Goal: Information Seeking & Learning: Learn about a topic

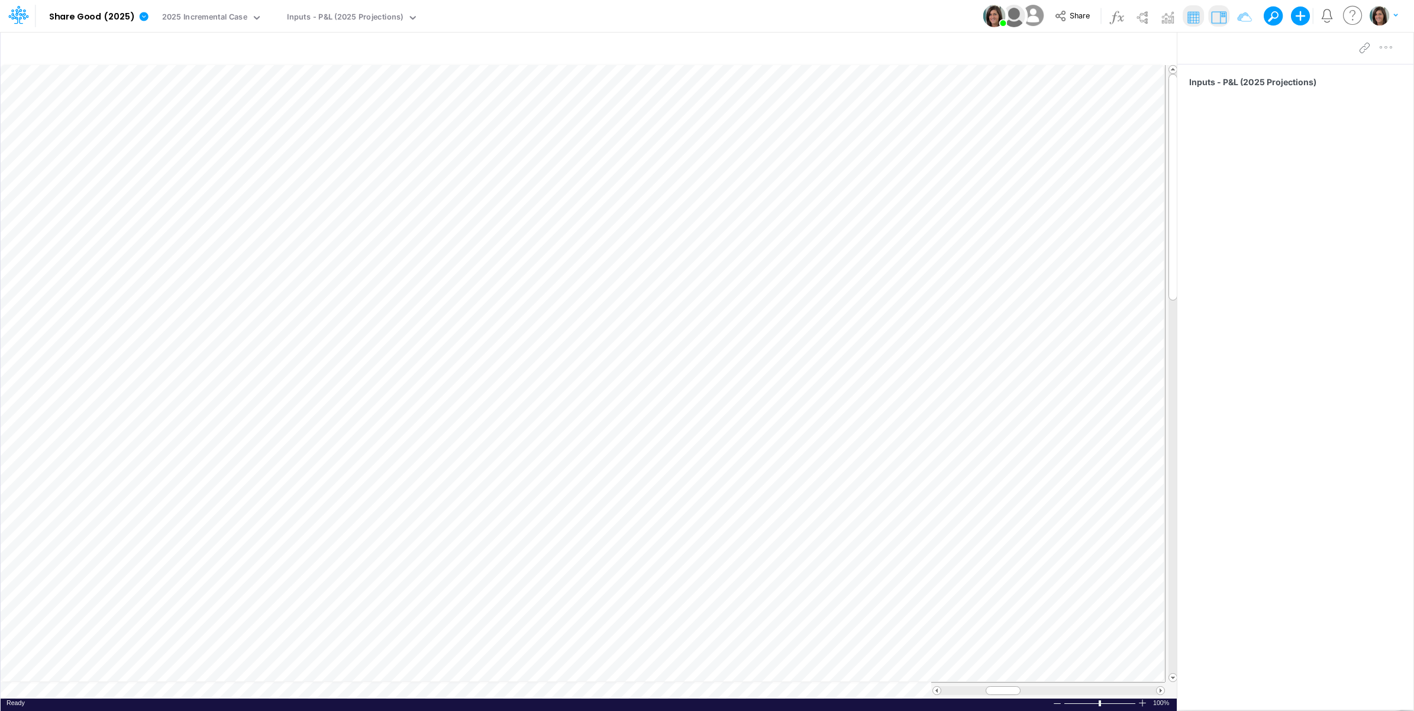
scroll to position [0, 1]
click at [147, 17] on link at bounding box center [146, 16] width 24 height 31
click at [170, 126] on button "View model info" at bounding box center [203, 123] width 127 height 18
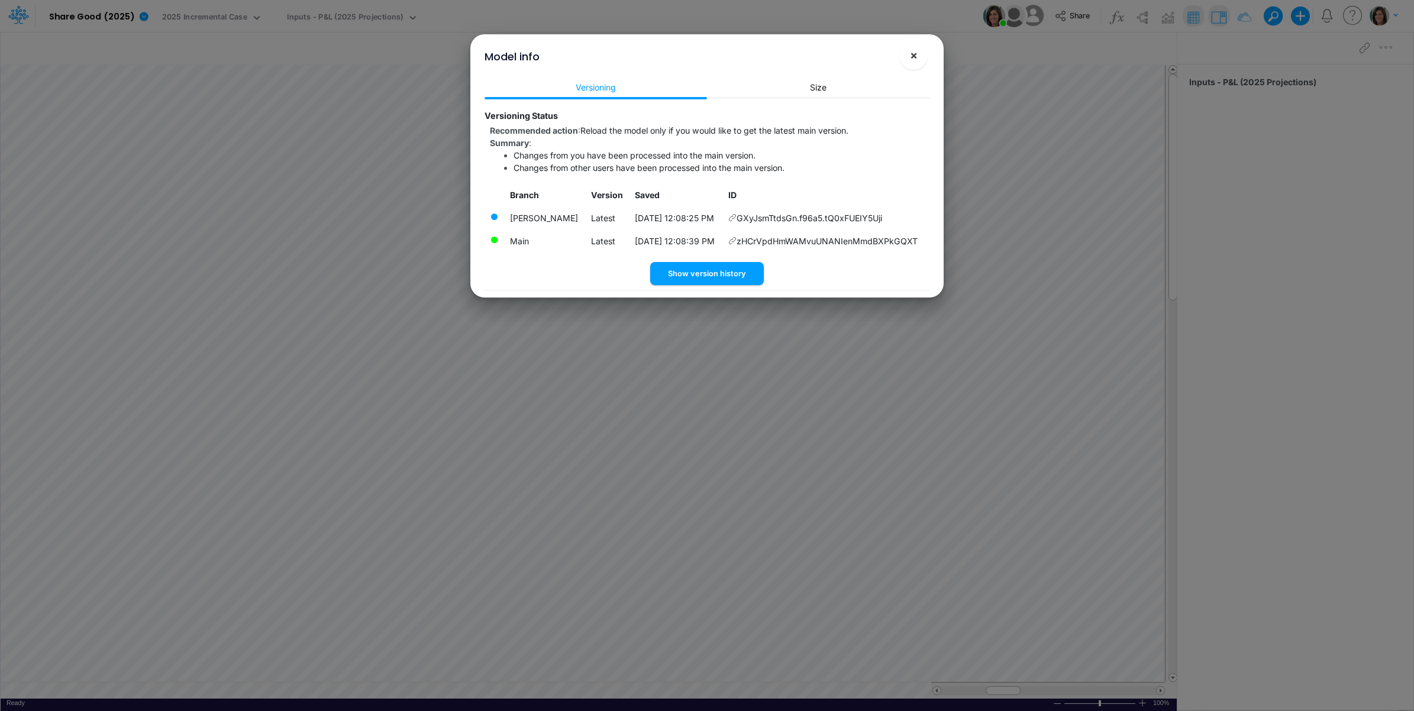
click at [914, 54] on span "×" at bounding box center [914, 55] width 8 height 14
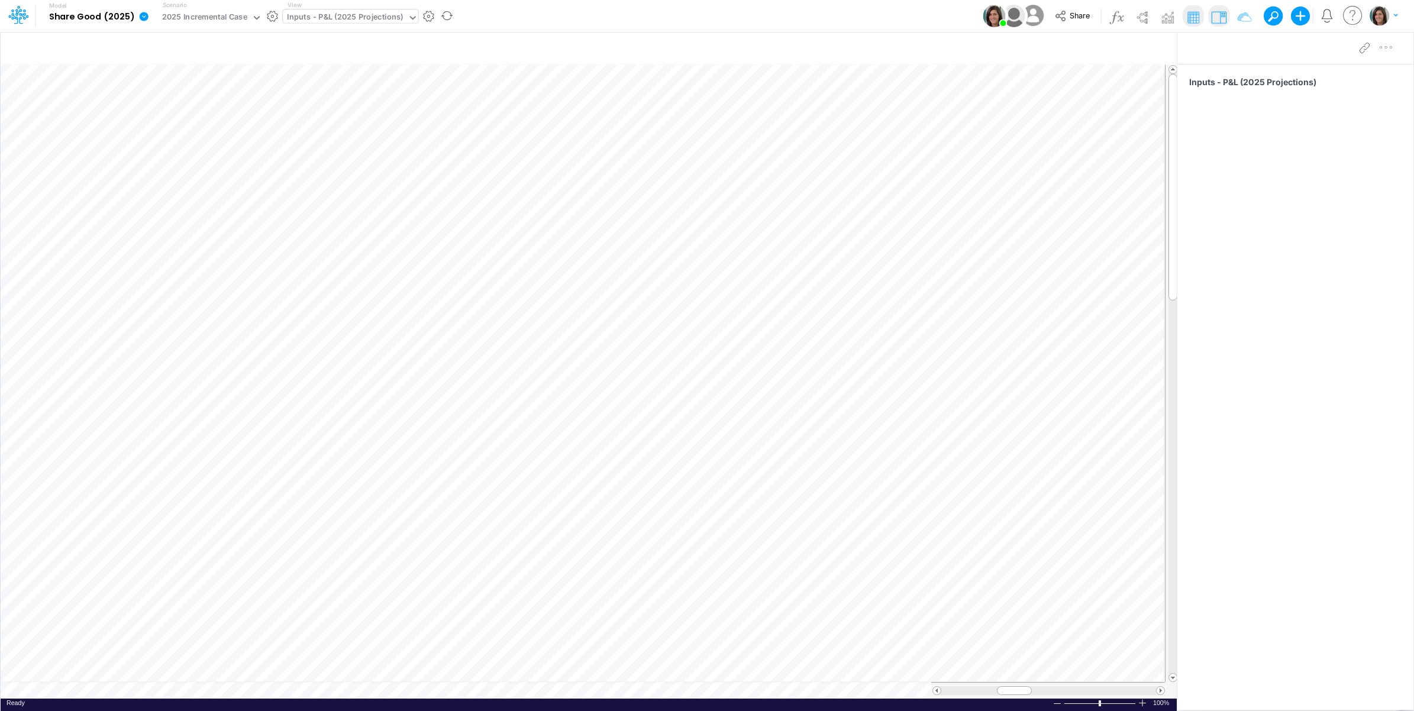
click at [368, 11] on div "Inputs - P&L (2025 Projections)" at bounding box center [345, 18] width 116 height 14
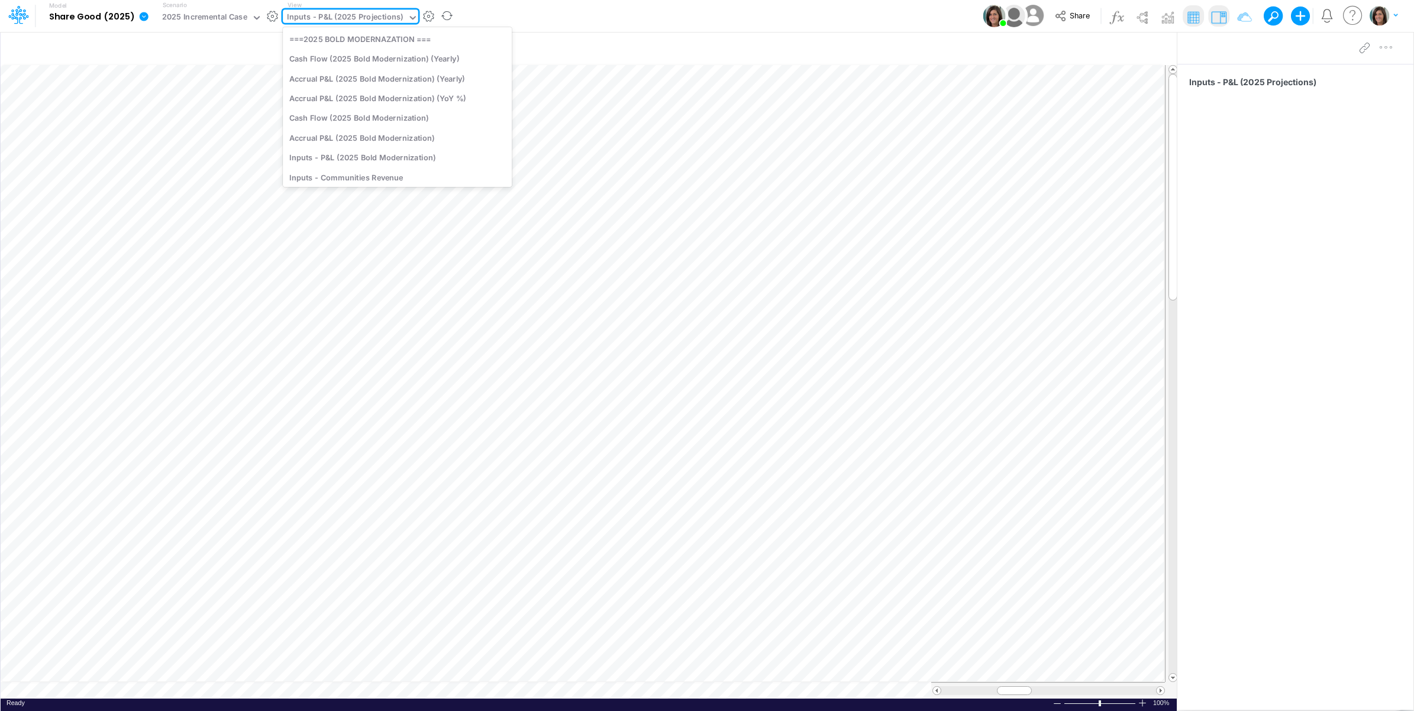
scroll to position [271, 0]
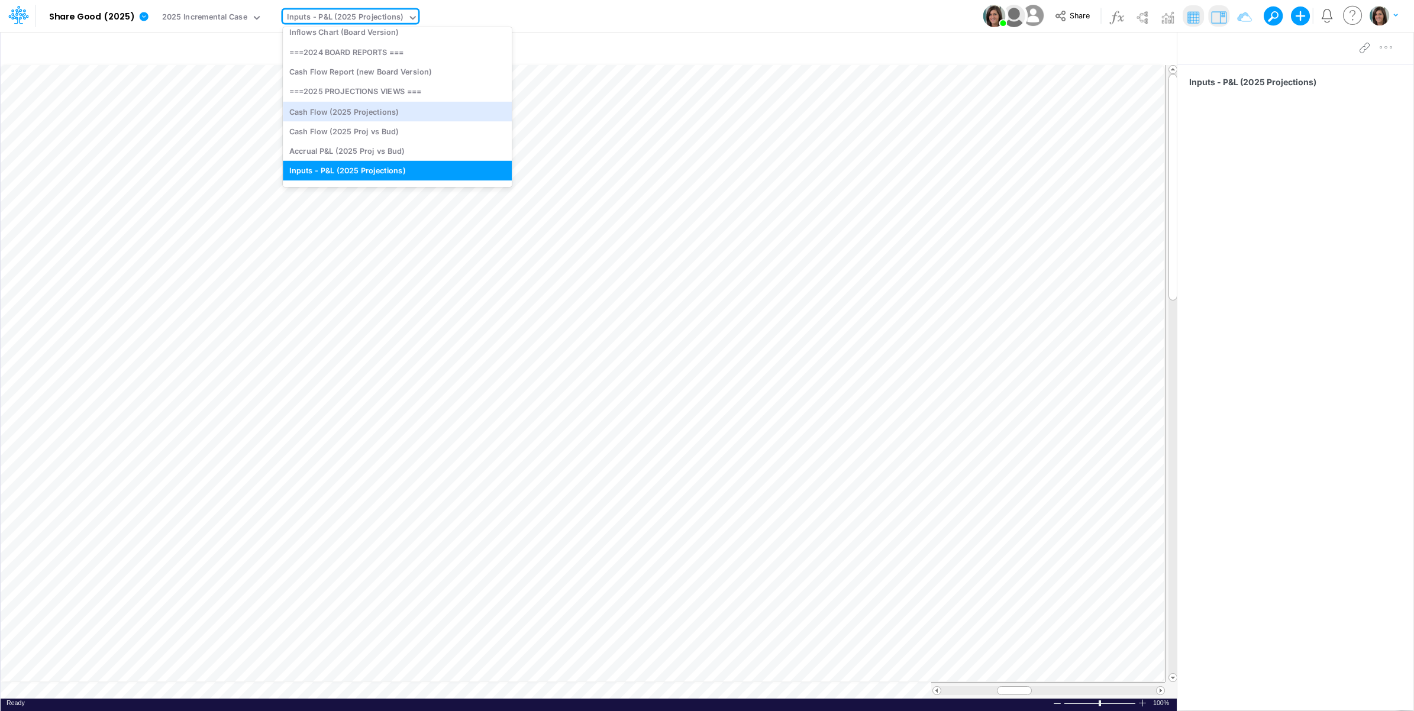
drag, startPoint x: 376, startPoint y: 110, endPoint x: 350, endPoint y: 0, distance: 113.2
click at [377, 110] on div "Cash Flow (2025 Projections)" at bounding box center [397, 111] width 229 height 20
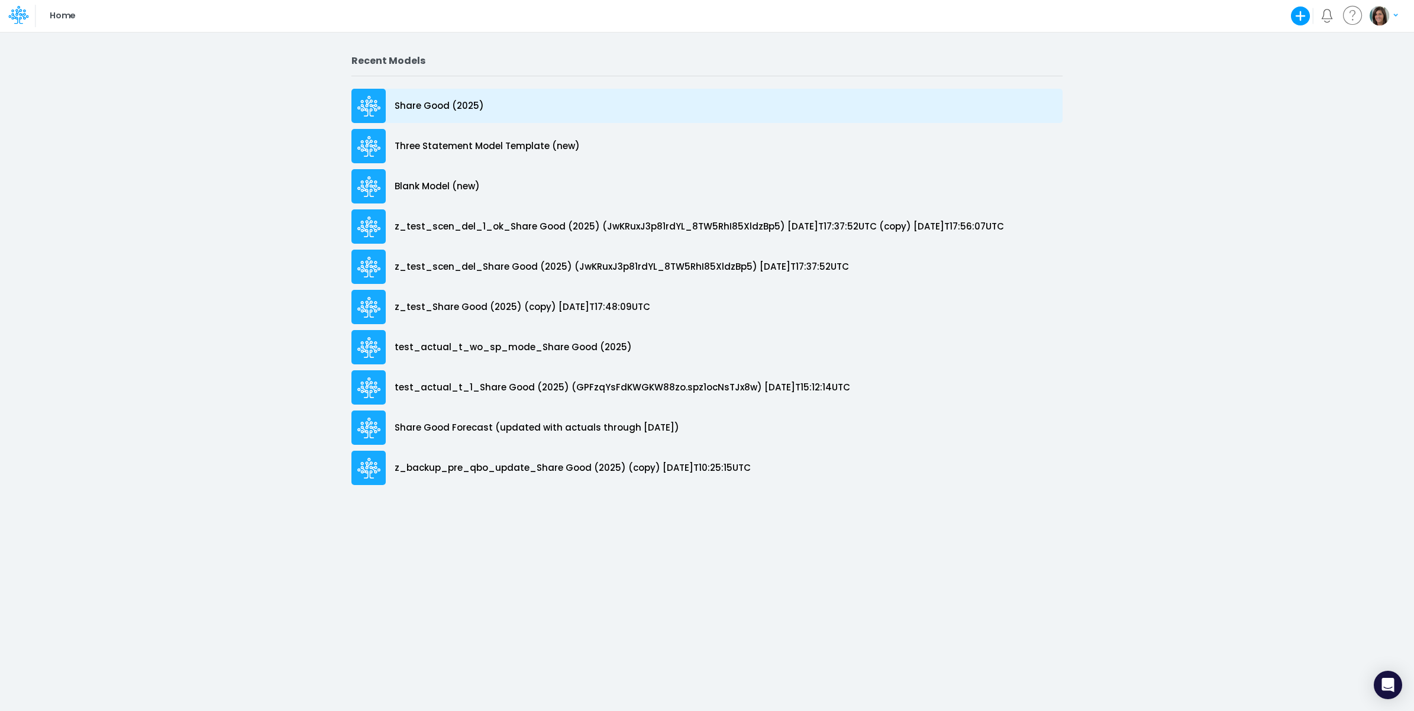
click at [449, 108] on p "Share Good (2025)" at bounding box center [439, 106] width 89 height 14
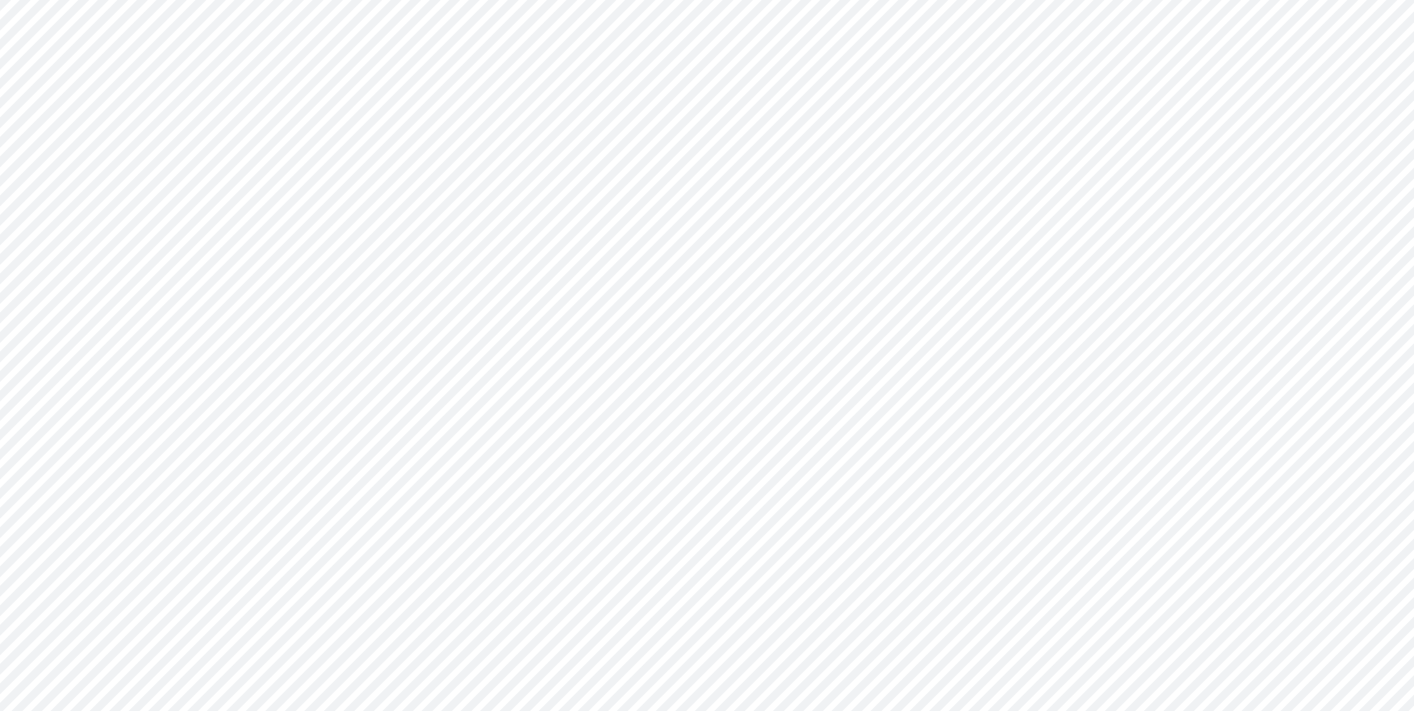
type input "Cash Flow Projections | Actuals through Dec-24 vs 2024 Budget"
click at [346, 18] on div "Cash Flow Report (new Board Version)" at bounding box center [307, 18] width 142 height 14
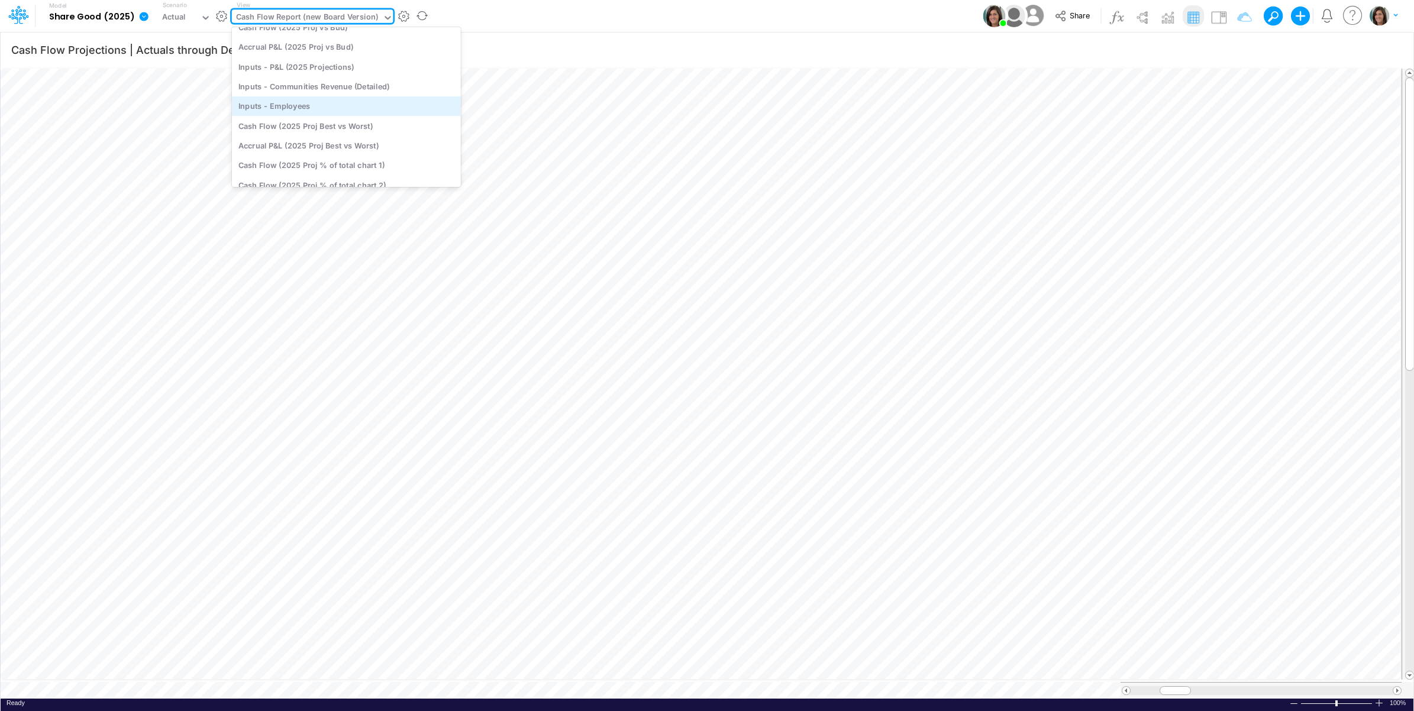
scroll to position [259, 0]
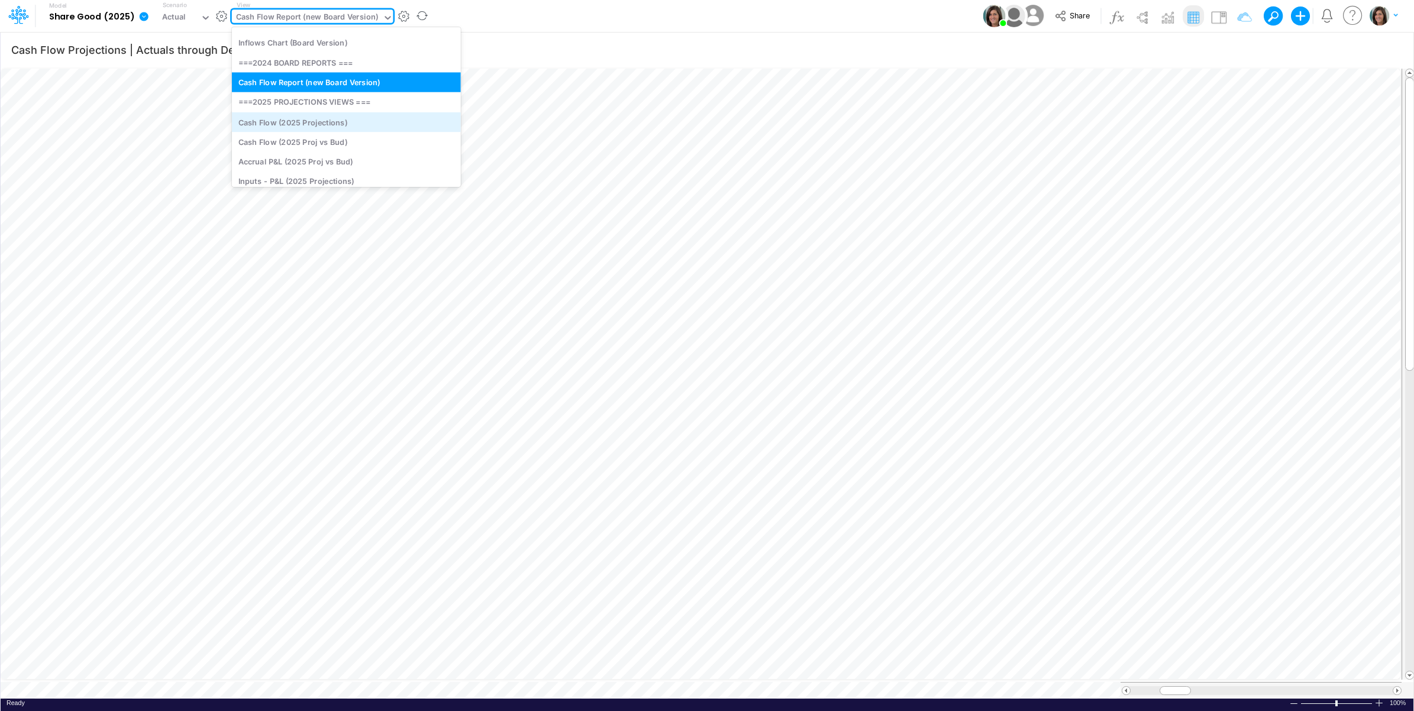
click at [344, 122] on div "Cash Flow (2025 Projections)" at bounding box center [346, 122] width 229 height 20
